Goal: Communication & Community: Answer question/provide support

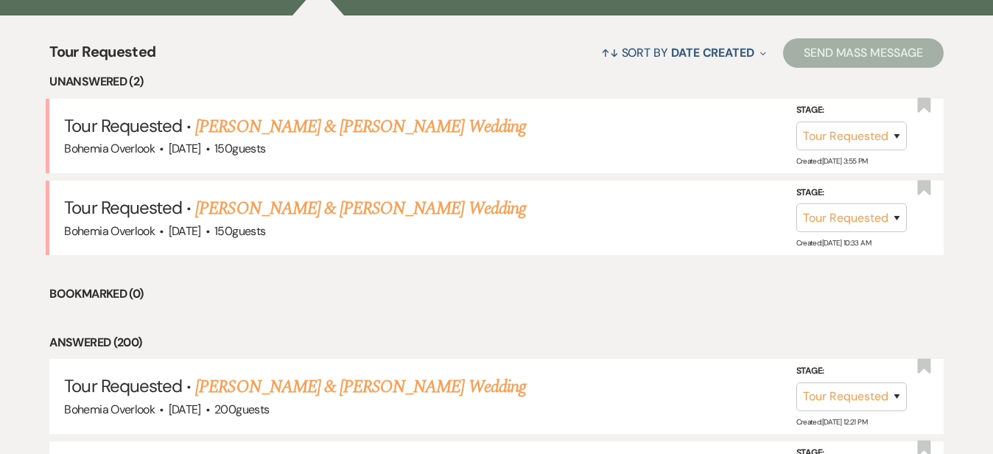
scroll to position [572, 0]
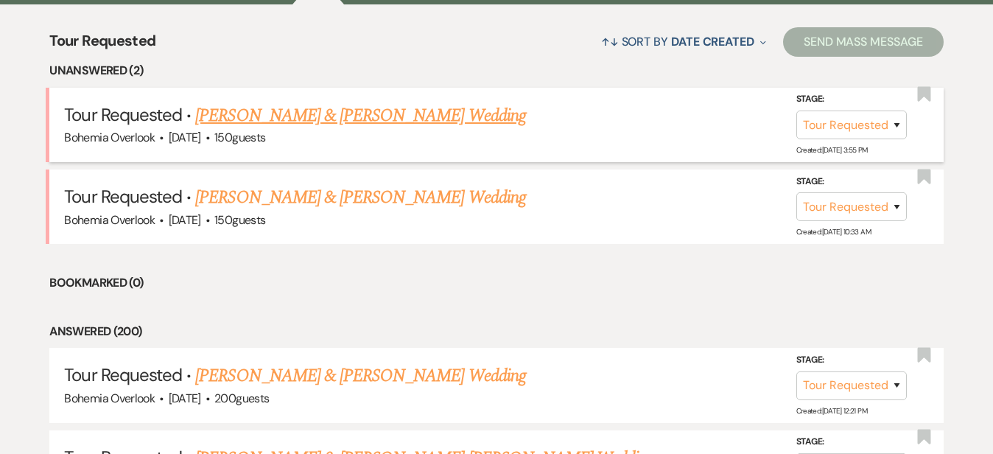
click at [449, 102] on link "[PERSON_NAME] & [PERSON_NAME] Wedding" at bounding box center [360, 115] width 330 height 27
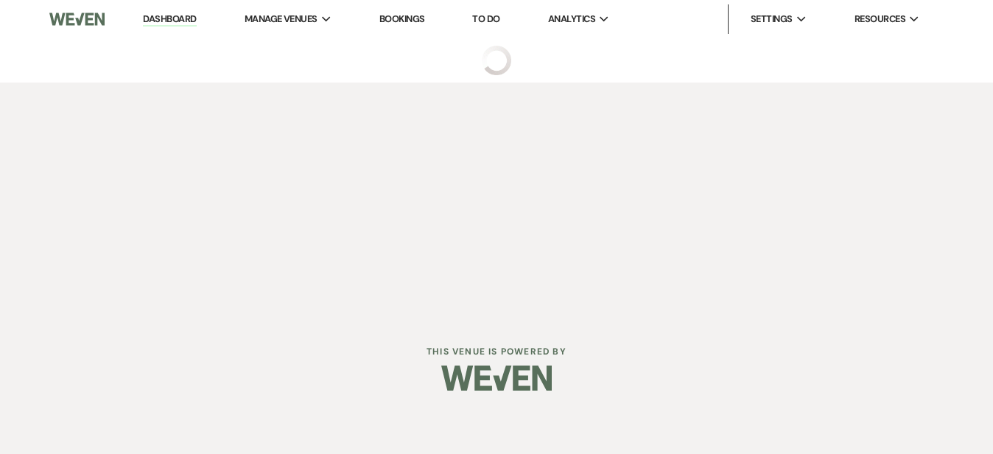
select select "2"
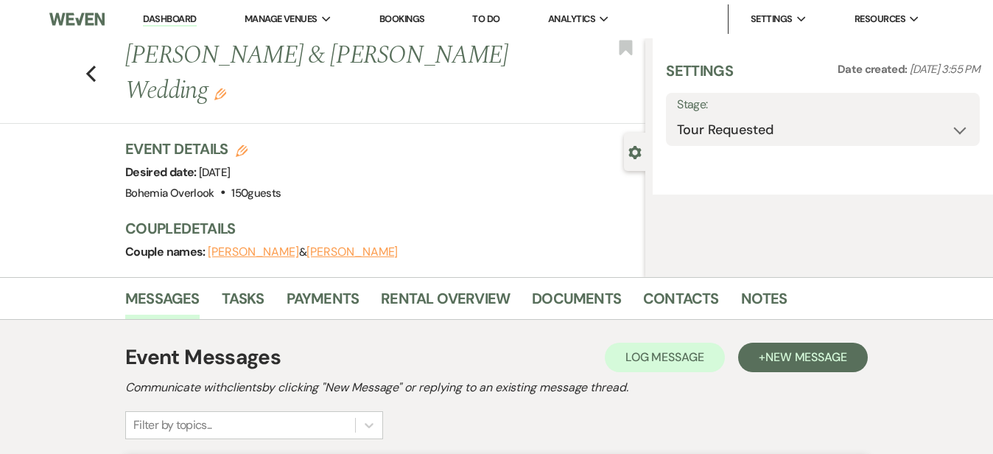
select select "5"
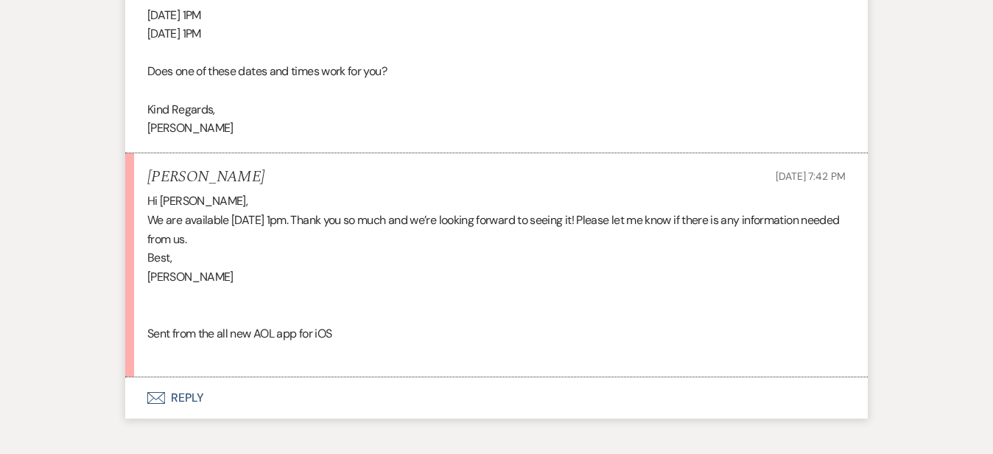
scroll to position [1802, 0]
drag, startPoint x: 198, startPoint y: 128, endPoint x: 97, endPoint y: 128, distance: 100.9
click at [125, 152] on li "[PERSON_NAME] [DATE] 7:42 PM Hi [PERSON_NAME], We are available [DATE] 1pm. Tha…" at bounding box center [496, 264] width 743 height 224
copy h5 "[PERSON_NAME]"
click at [407, 278] on div "Hi [PERSON_NAME], We are available [DATE] 1pm. Thank you so much and we’re look…" at bounding box center [496, 275] width 698 height 169
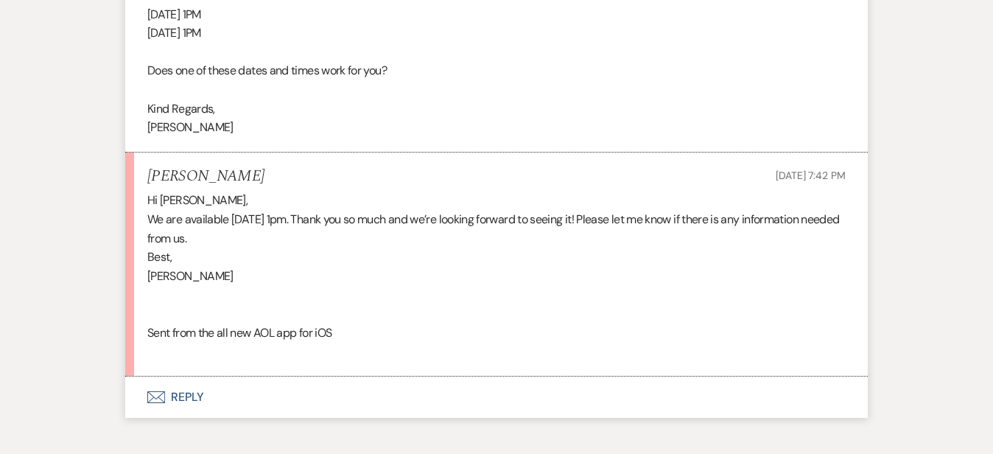
click at [398, 376] on button "Envelope Reply" at bounding box center [496, 396] width 743 height 41
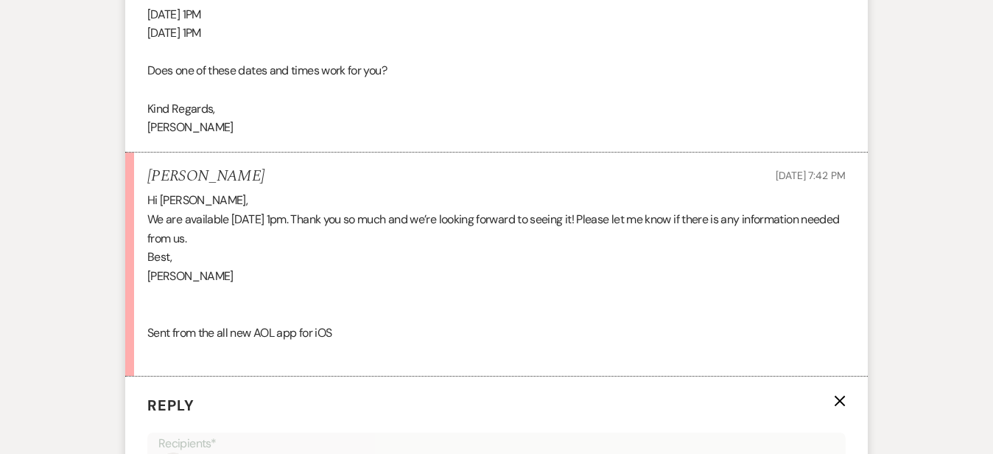
scroll to position [2057, 0]
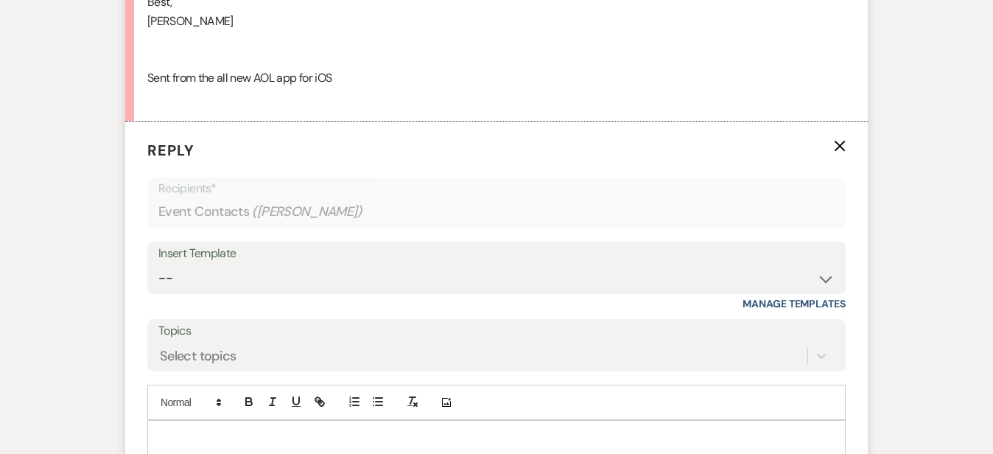
click at [384, 429] on p at bounding box center [496, 437] width 675 height 16
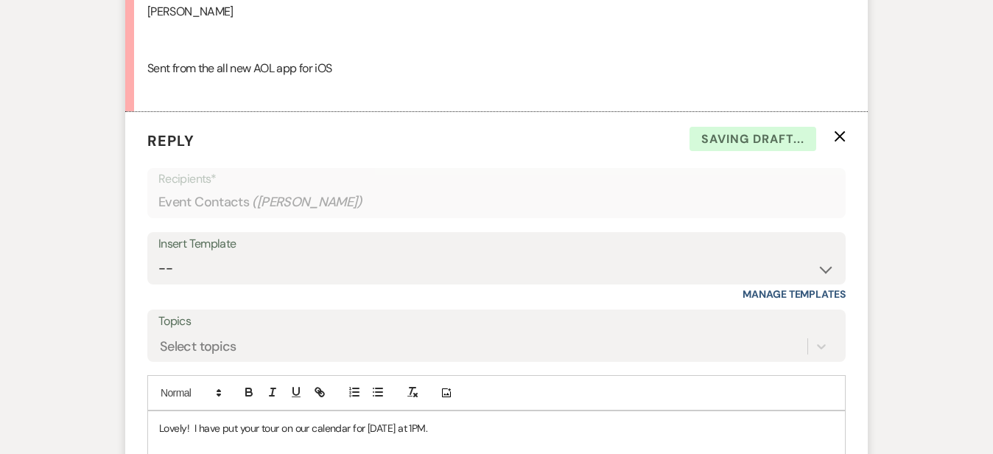
scroll to position [2303, 0]
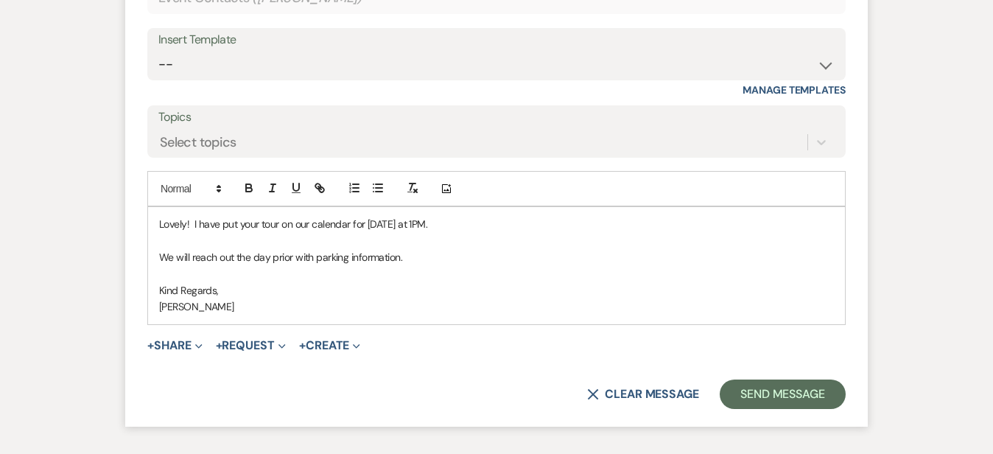
scroll to position [2272, 0]
click at [832, 378] on button "Send Message" at bounding box center [783, 392] width 126 height 29
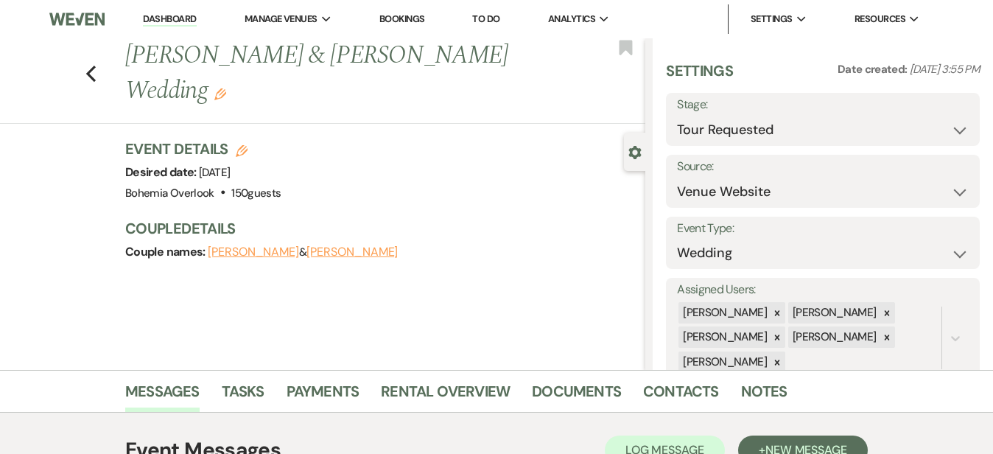
scroll to position [0, 0]
select select "4"
click at [956, 119] on button "Save" at bounding box center [947, 119] width 66 height 29
click at [186, 18] on link "Dashboard" at bounding box center [169, 20] width 53 height 14
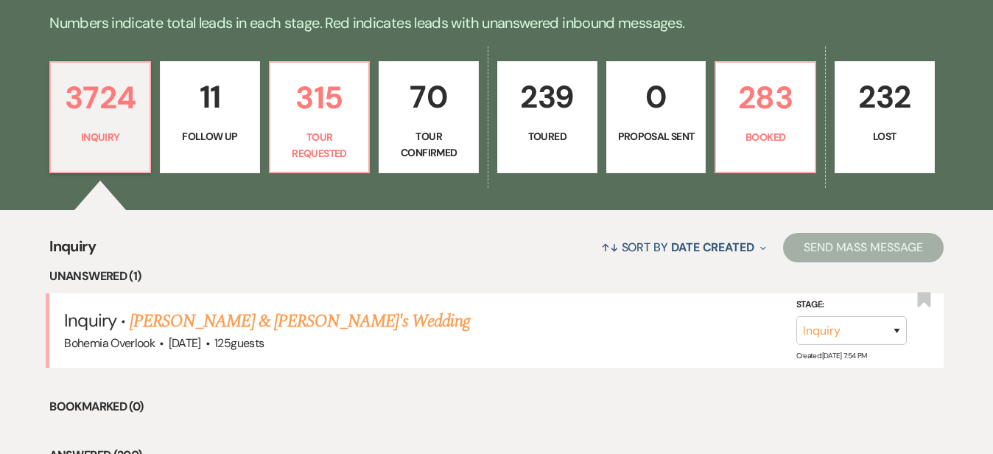
scroll to position [389, 0]
